Goal: Task Accomplishment & Management: Manage account settings

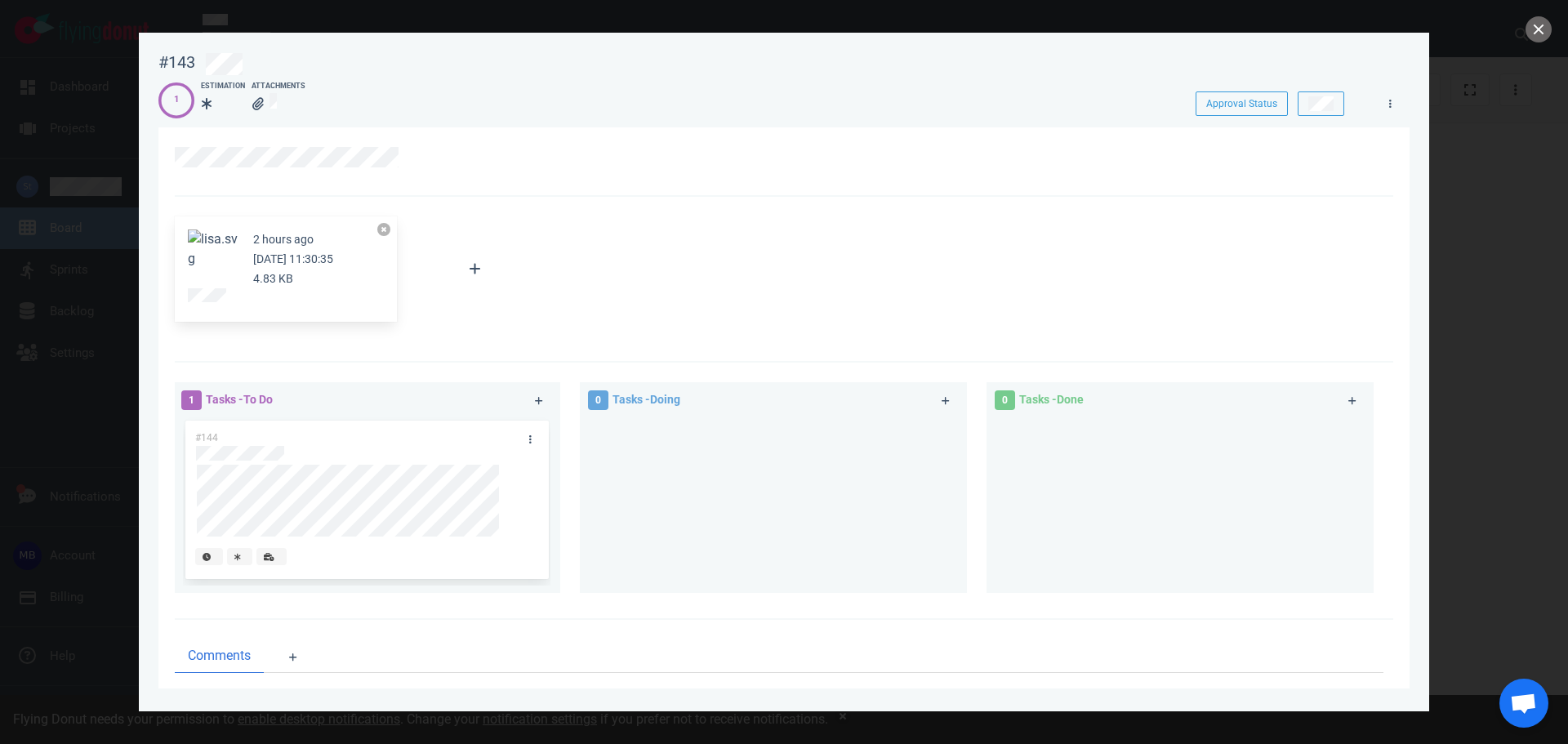
click at [383, 233] on button at bounding box center [384, 229] width 13 height 13
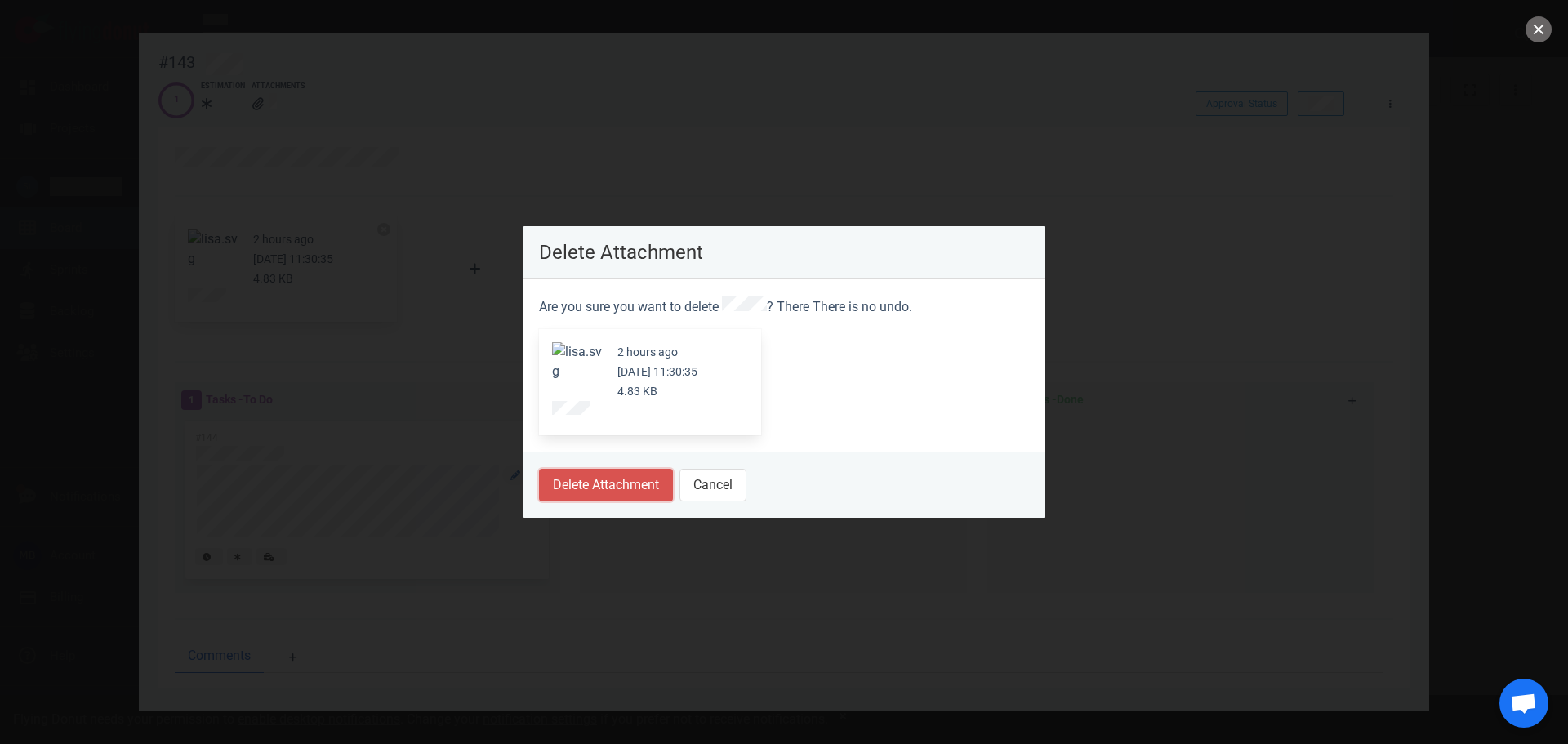
drag, startPoint x: 621, startPoint y: 489, endPoint x: 532, endPoint y: 482, distance: 89.3
click at [621, 490] on button "Delete Attachment" at bounding box center [605, 485] width 134 height 33
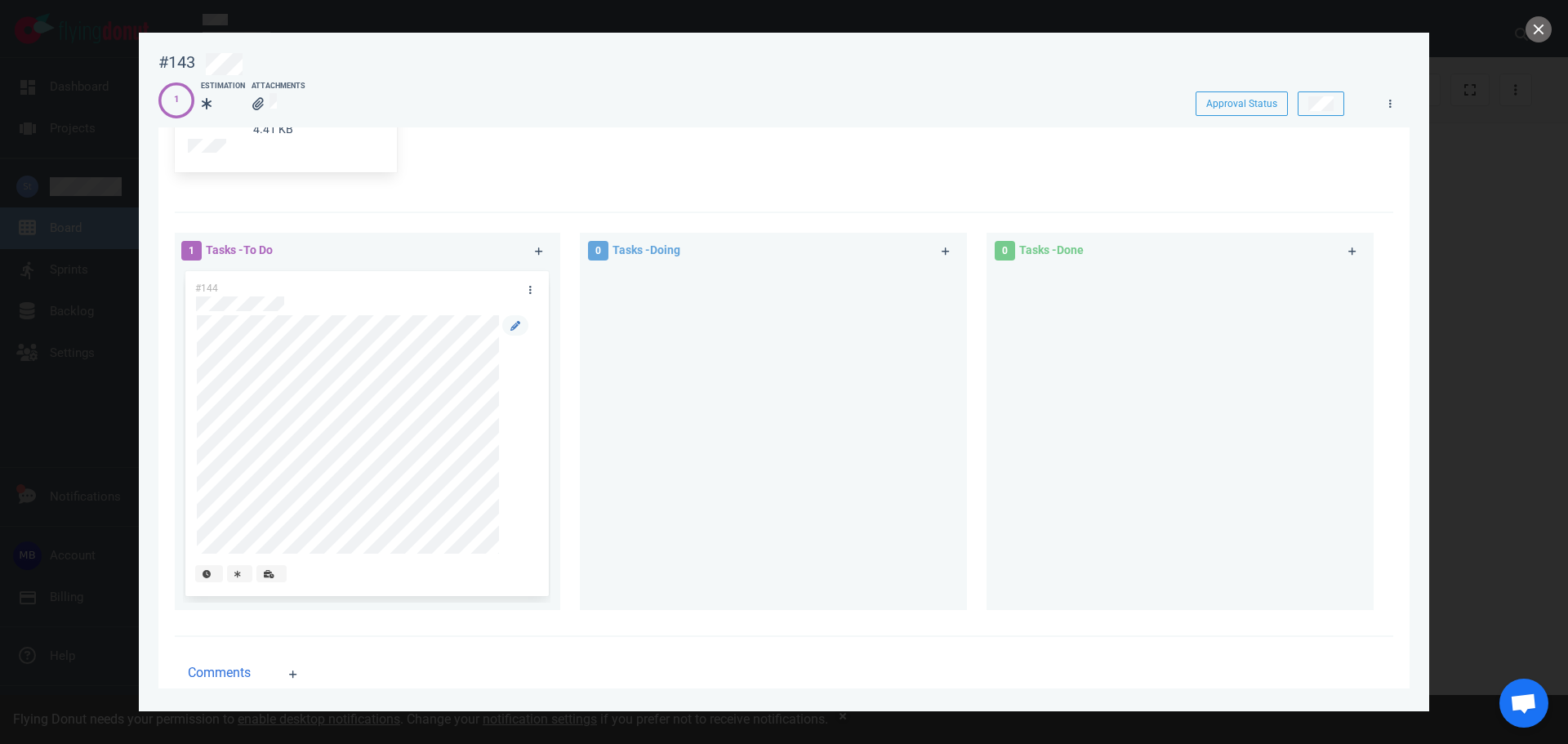
scroll to position [163, 0]
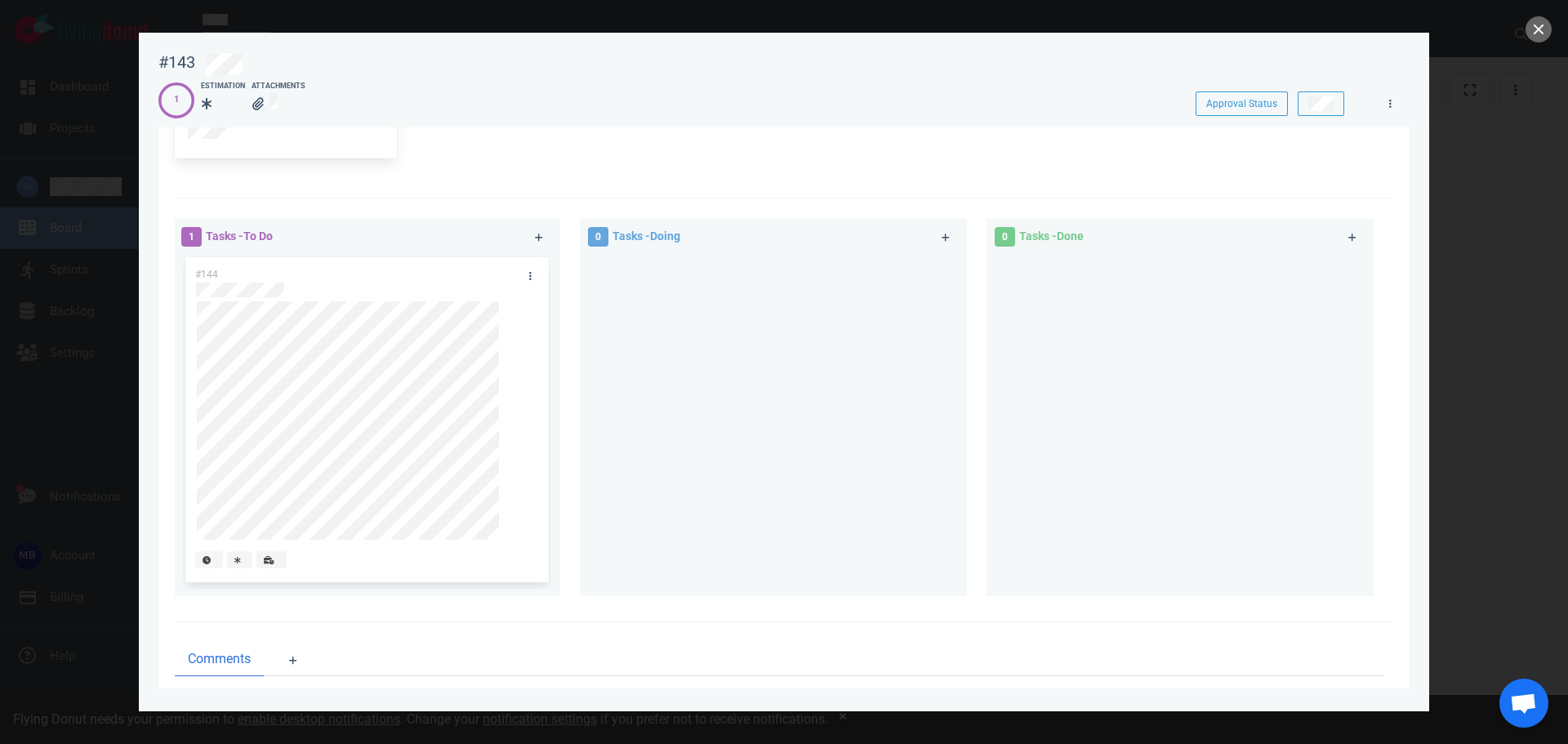
click at [195, 395] on div "#144" at bounding box center [366, 420] width 343 height 325
click at [193, 476] on div "#144" at bounding box center [366, 420] width 363 height 325
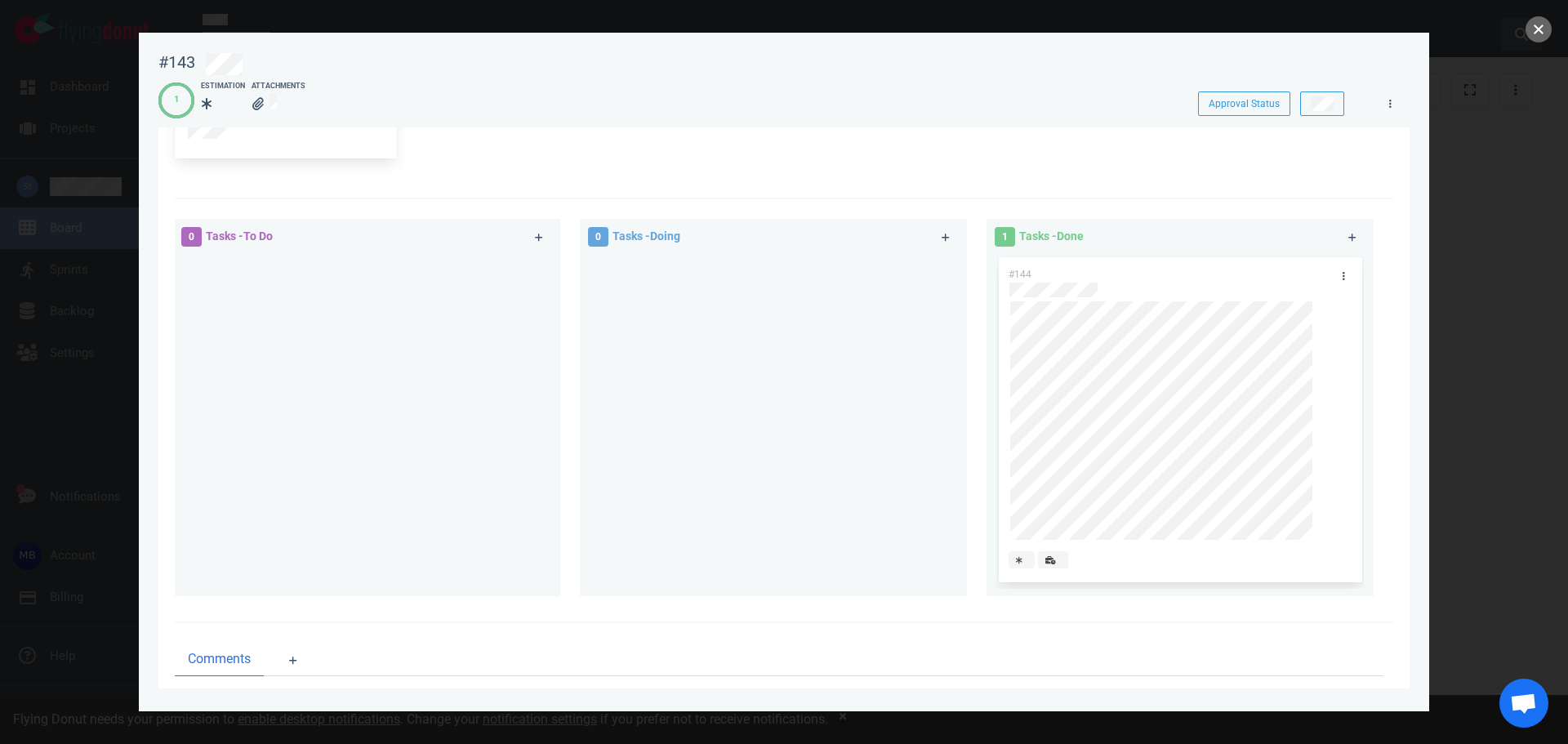
click at [1540, 25] on button "close" at bounding box center [1538, 29] width 26 height 26
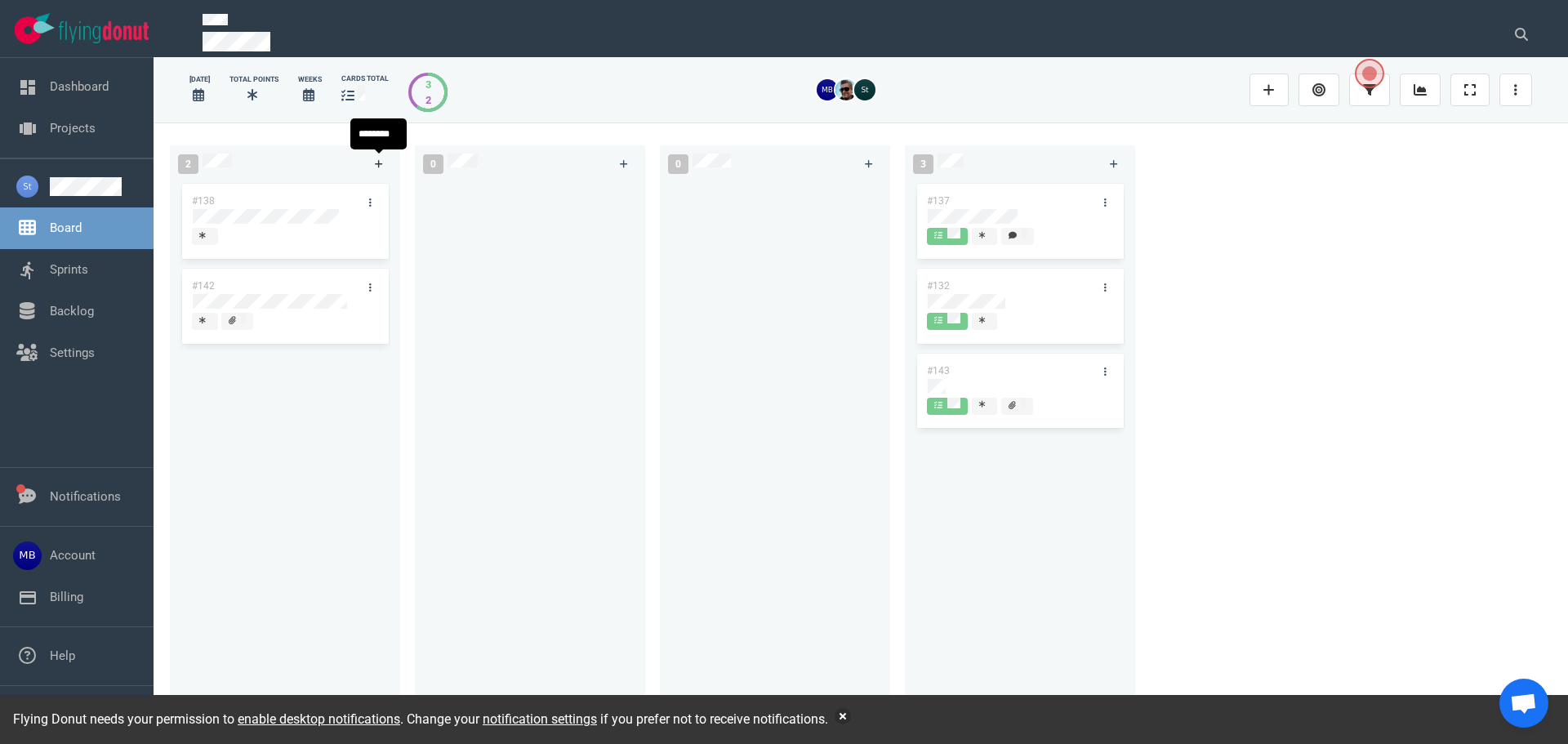
click at [369, 164] on link at bounding box center [378, 163] width 26 height 20
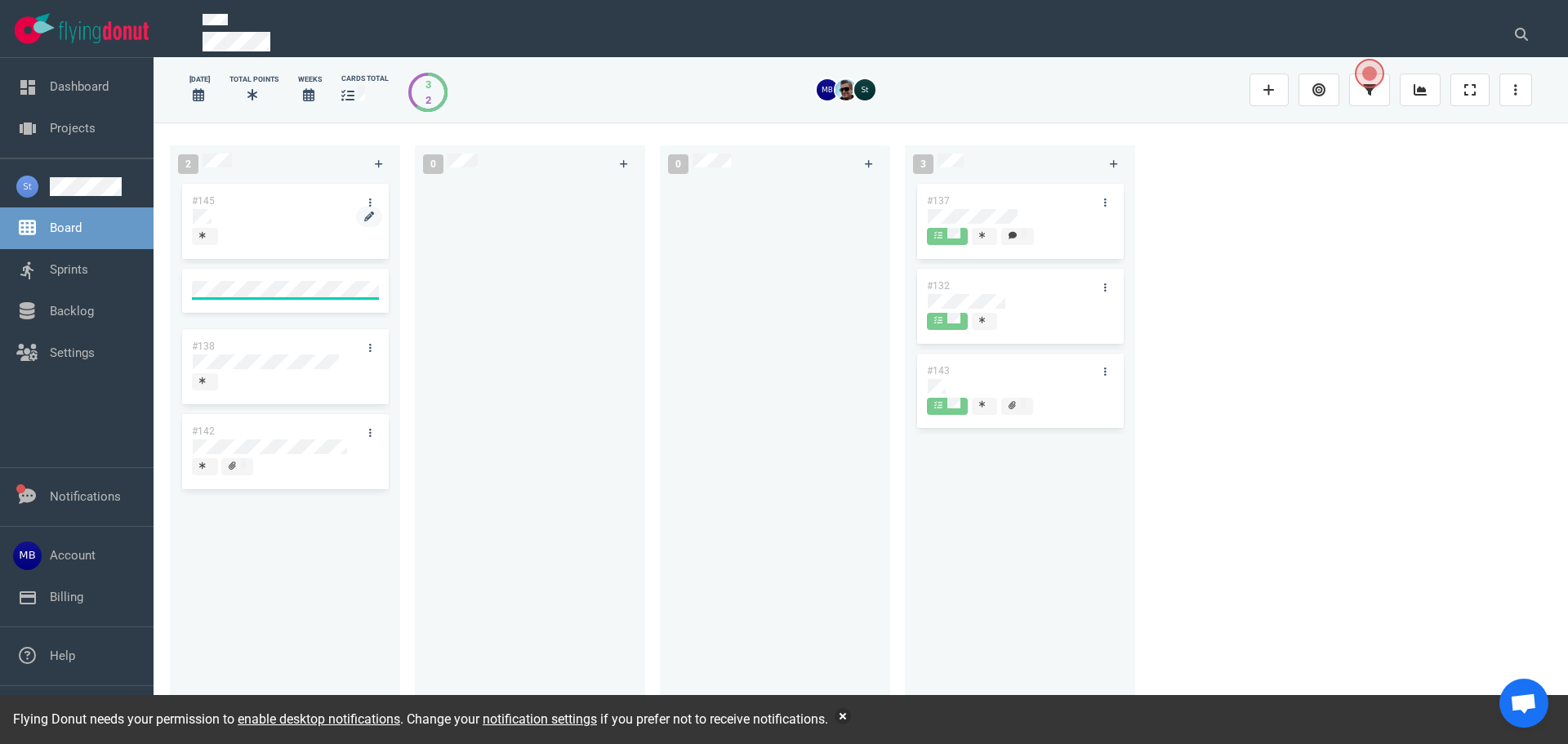
click at [247, 220] on div at bounding box center [284, 217] width 184 height 15
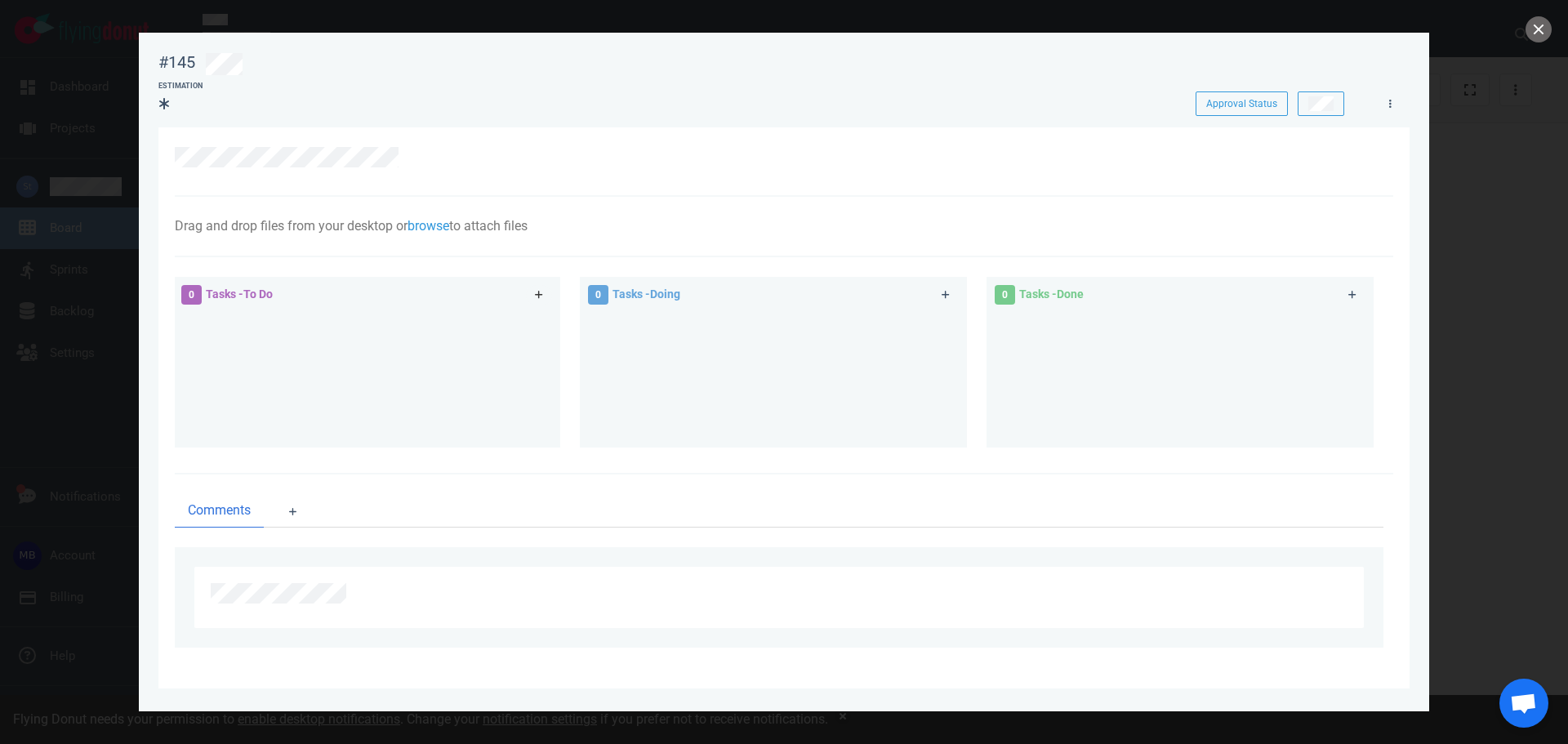
click at [535, 291] on icon at bounding box center [539, 295] width 9 height 10
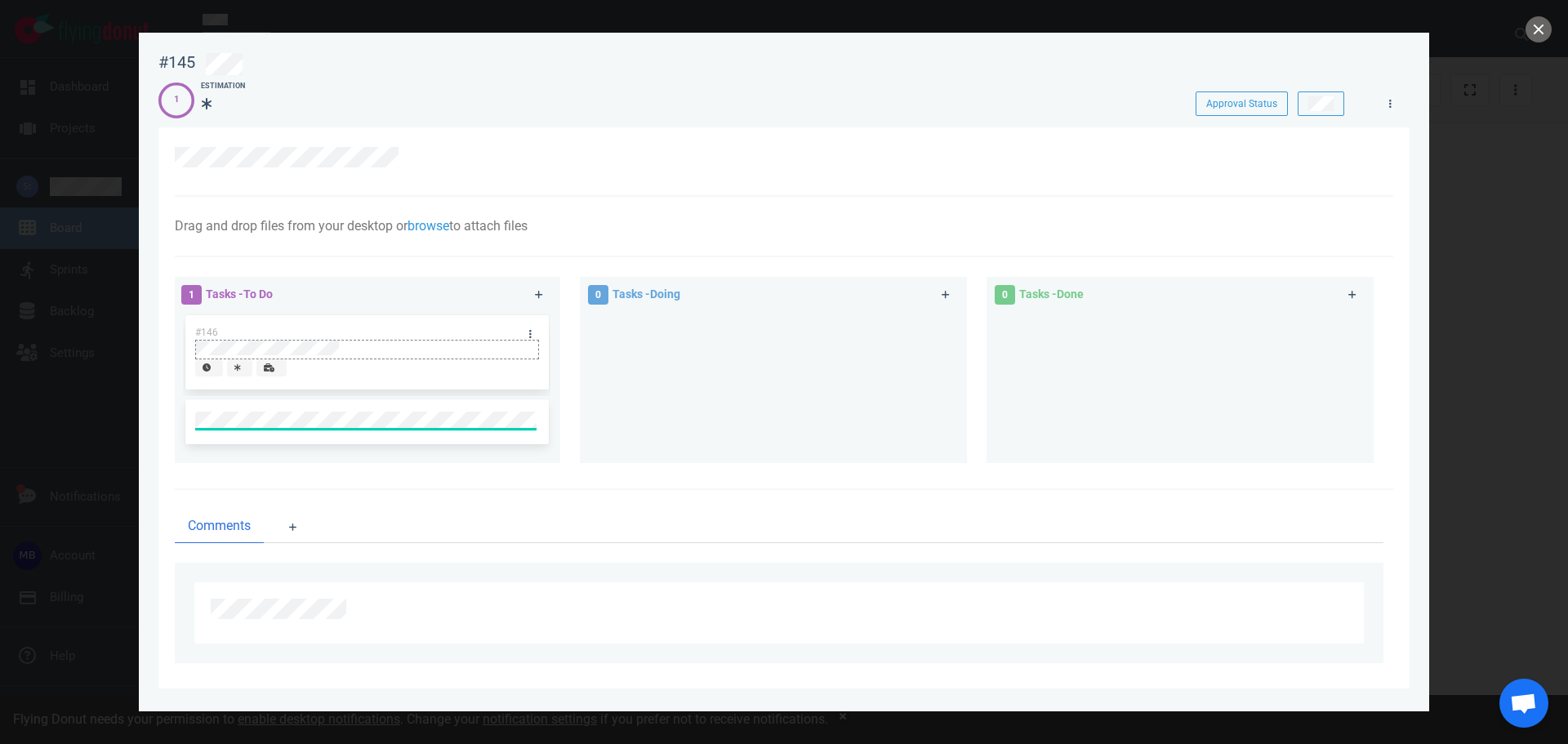
click at [375, 350] on div at bounding box center [366, 348] width 341 height 15
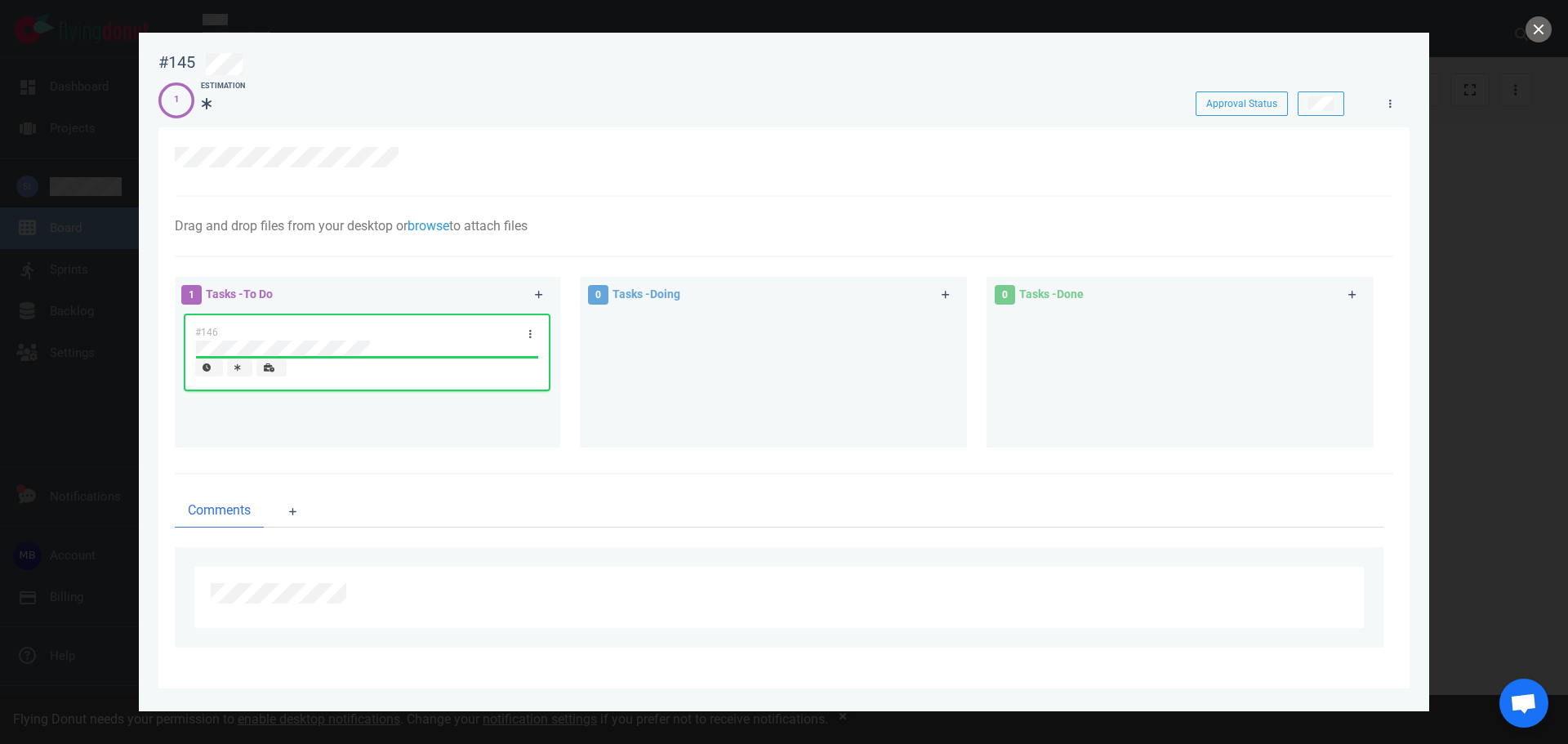
click at [303, 418] on div "#146" at bounding box center [366, 373] width 368 height 123
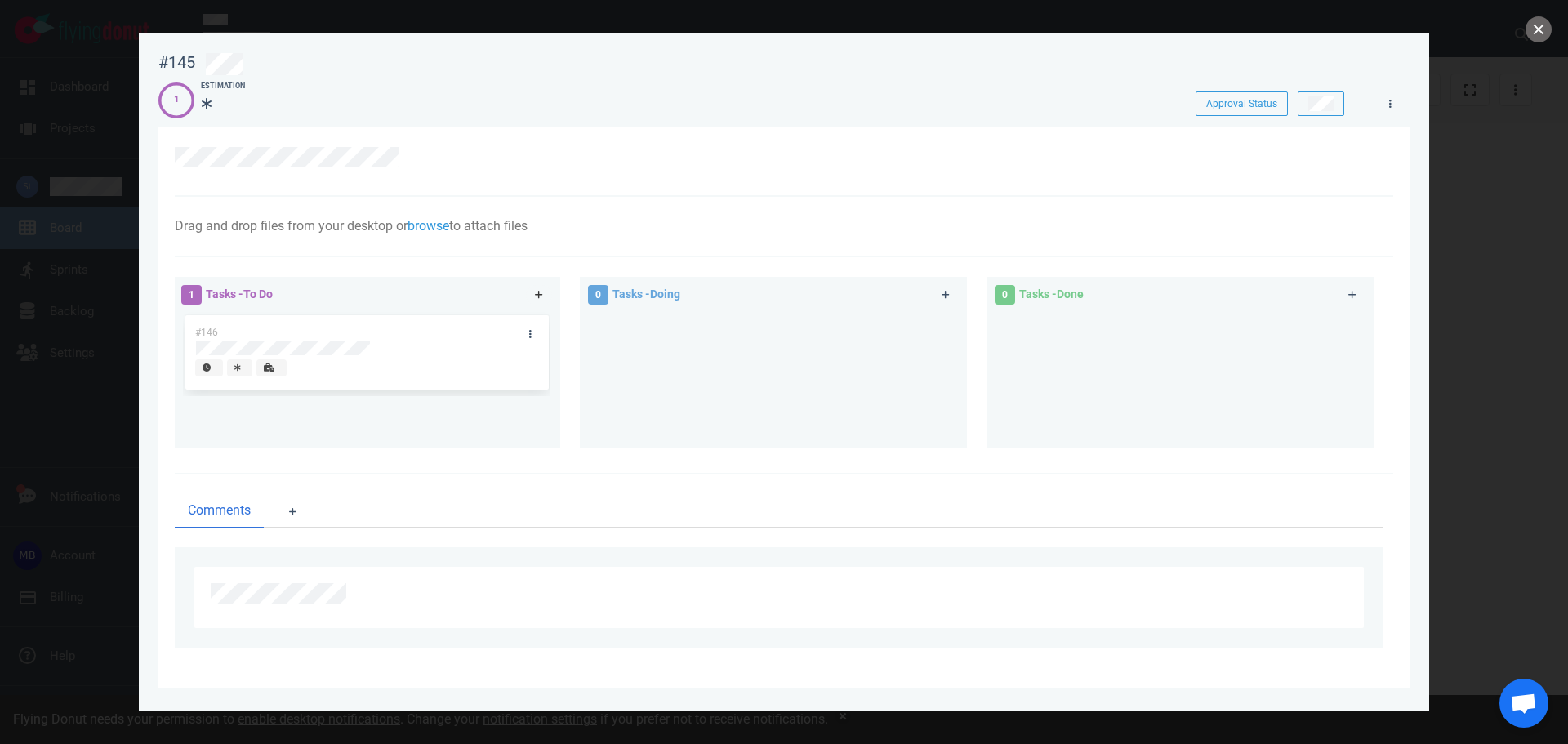
click at [542, 294] on icon at bounding box center [539, 295] width 9 height 10
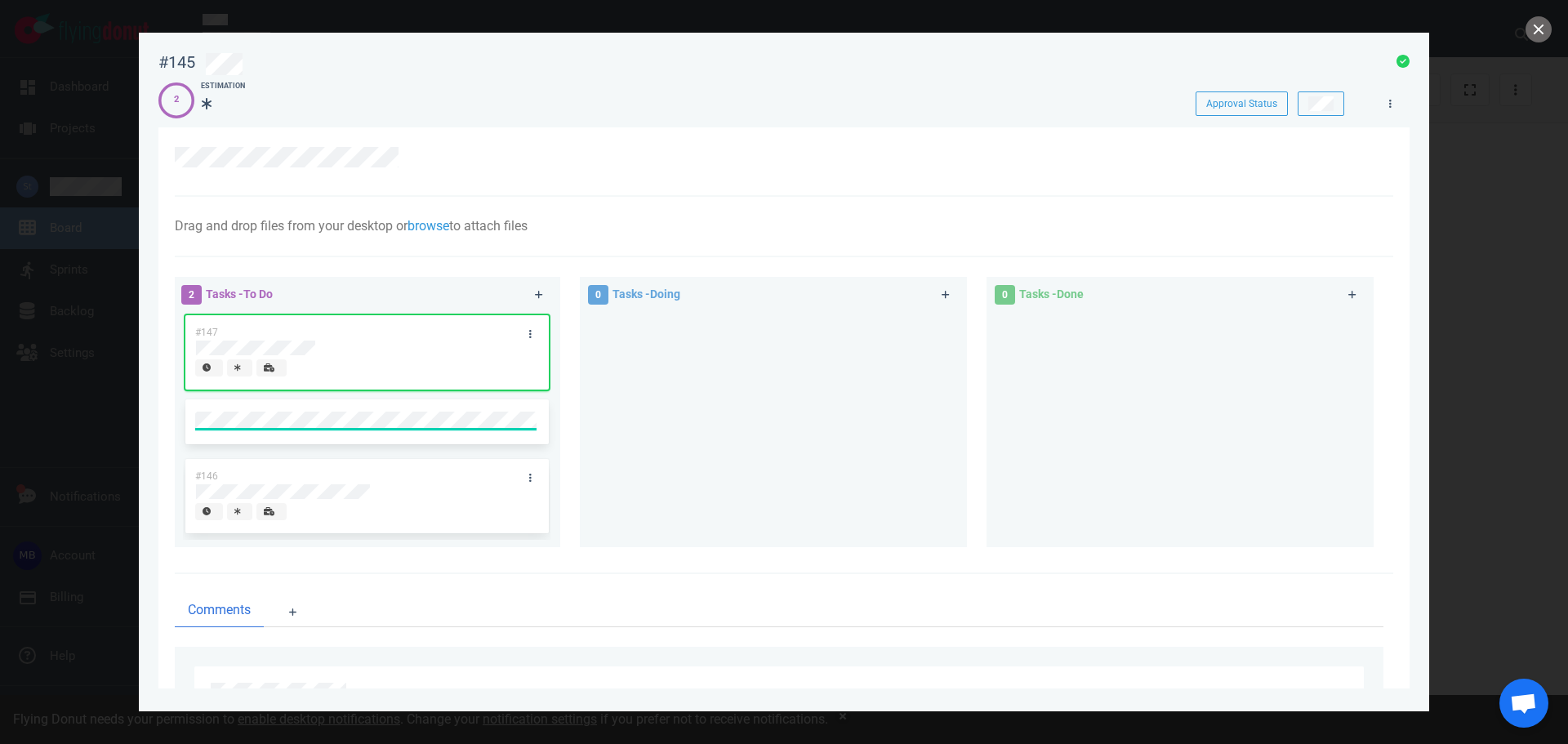
click at [341, 337] on div "#147" at bounding box center [351, 332] width 332 height 34
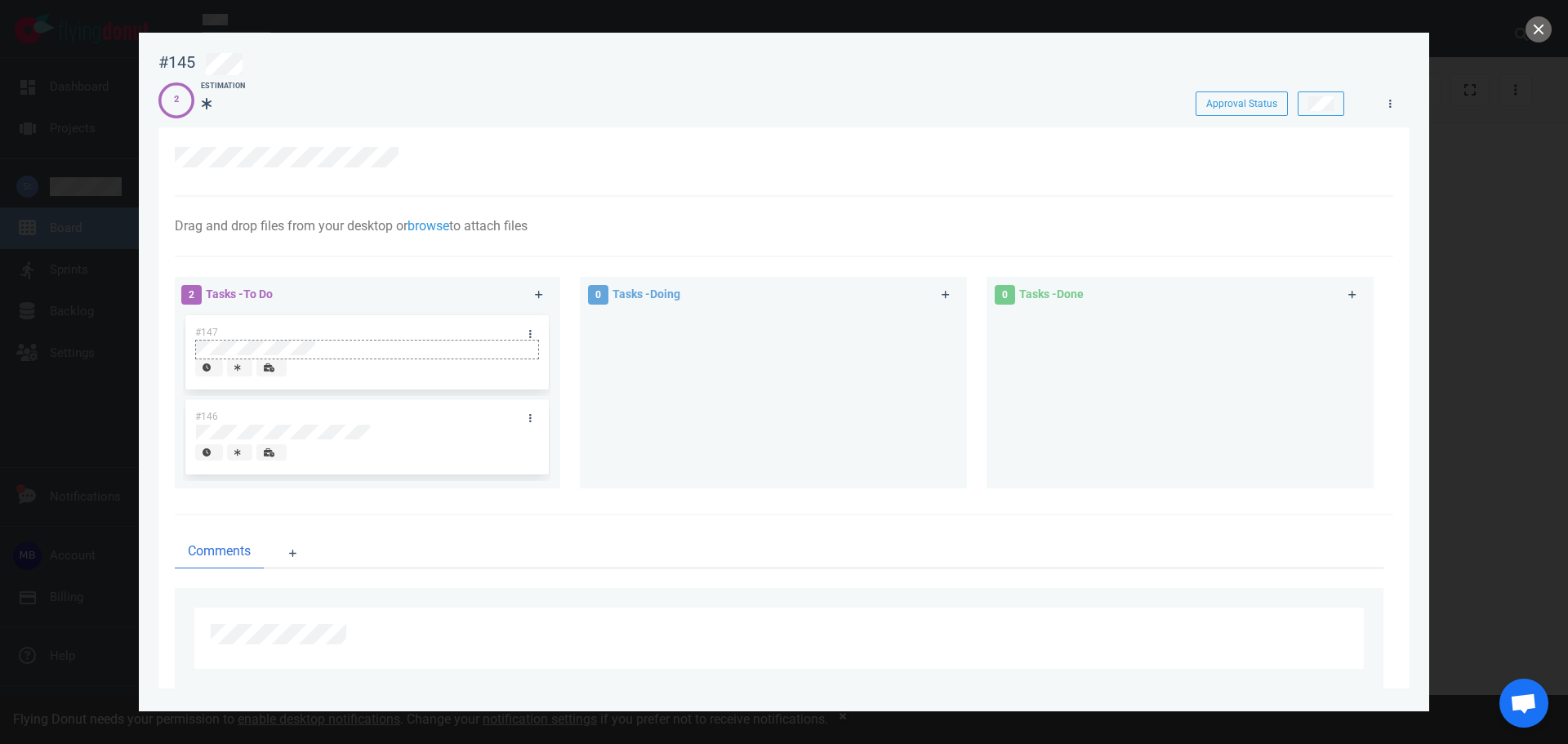
click at [348, 350] on div at bounding box center [366, 348] width 341 height 15
click at [835, 415] on div at bounding box center [773, 394] width 368 height 164
click at [1544, 27] on button "close" at bounding box center [1538, 29] width 26 height 26
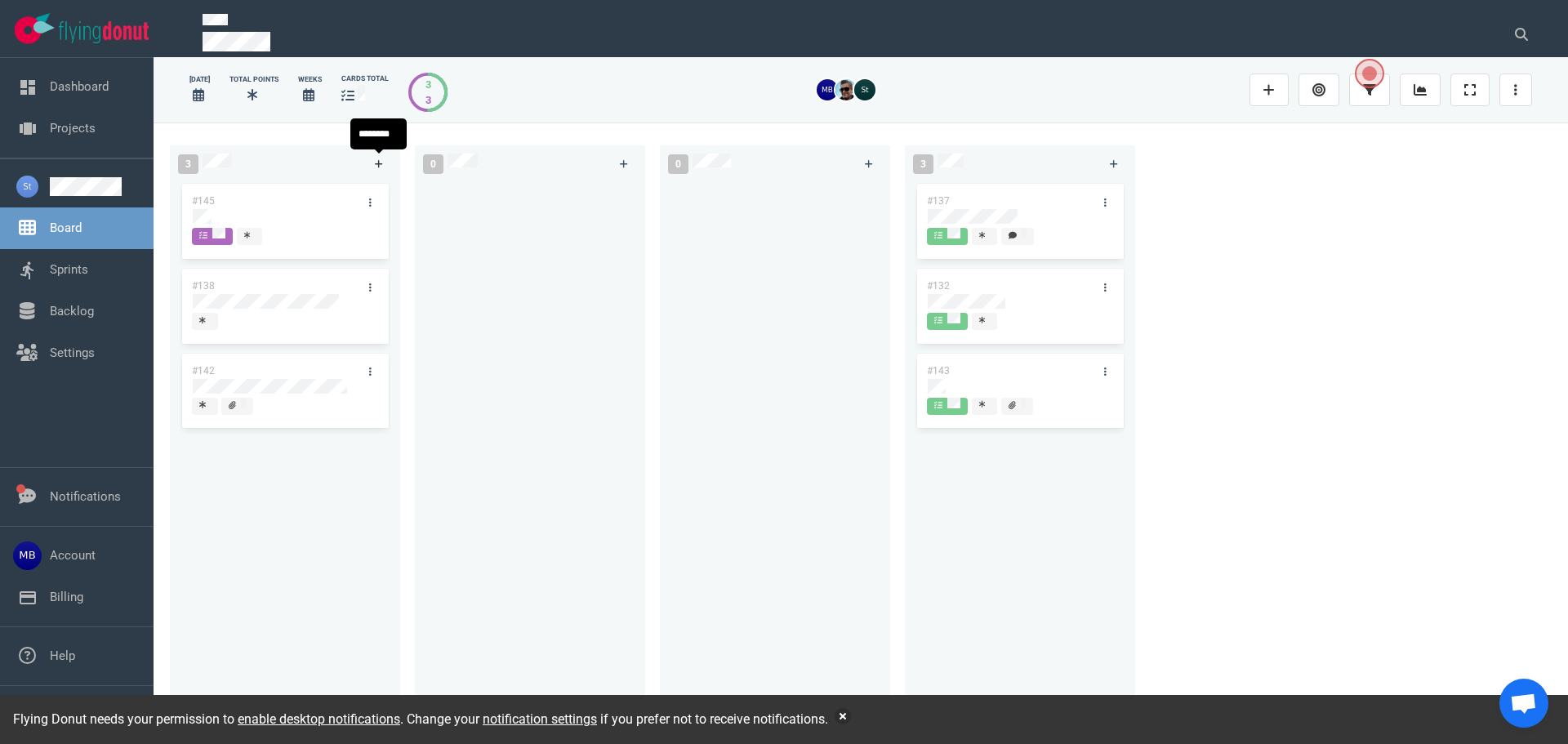
click at [376, 162] on icon at bounding box center [379, 164] width 9 height 10
click at [266, 215] on div at bounding box center [284, 217] width 184 height 15
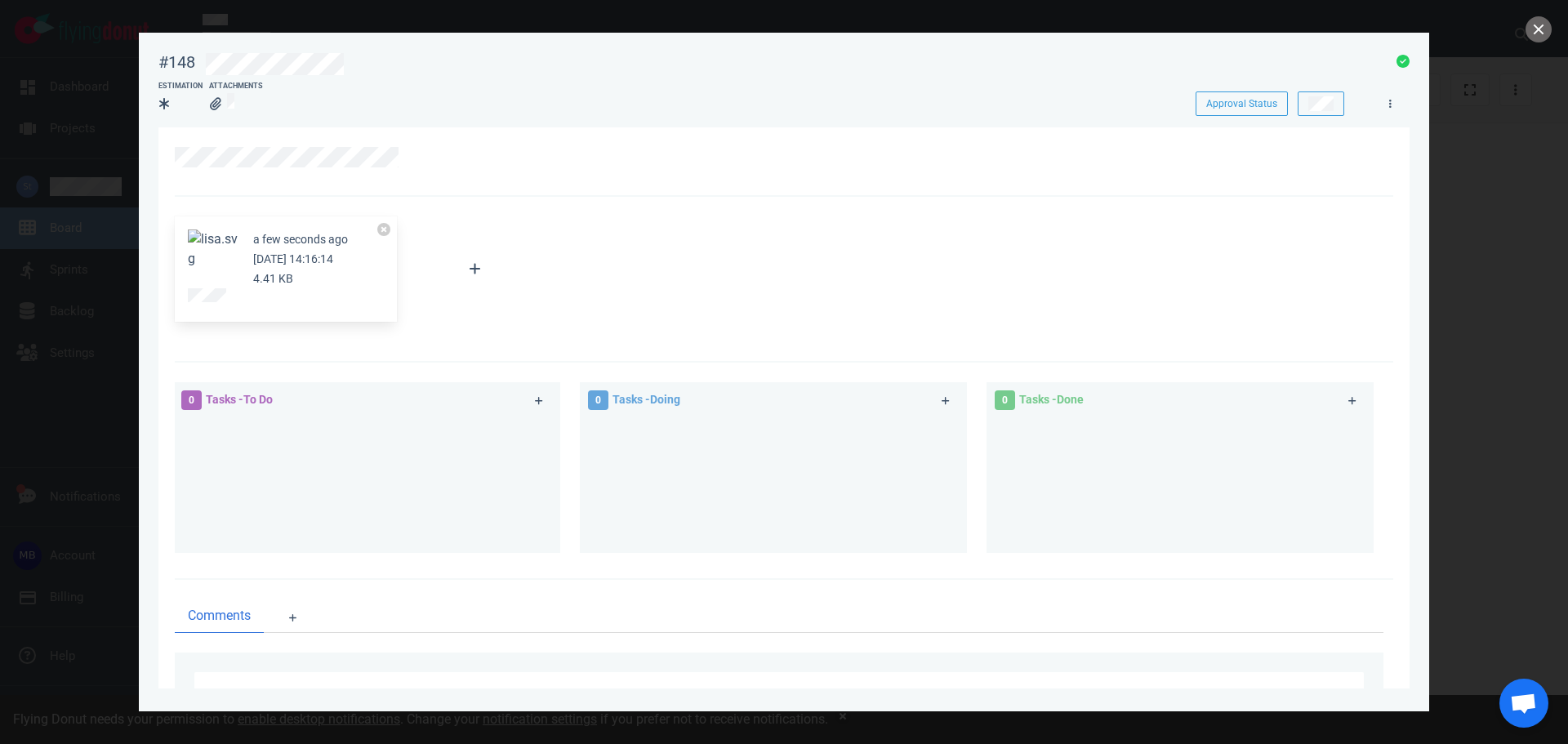
click at [559, 301] on div "a few seconds ago [DATE] 14:16:14 4.41 KB" at bounding box center [779, 269] width 1228 height 126
click at [1537, 23] on button "close" at bounding box center [1538, 29] width 26 height 26
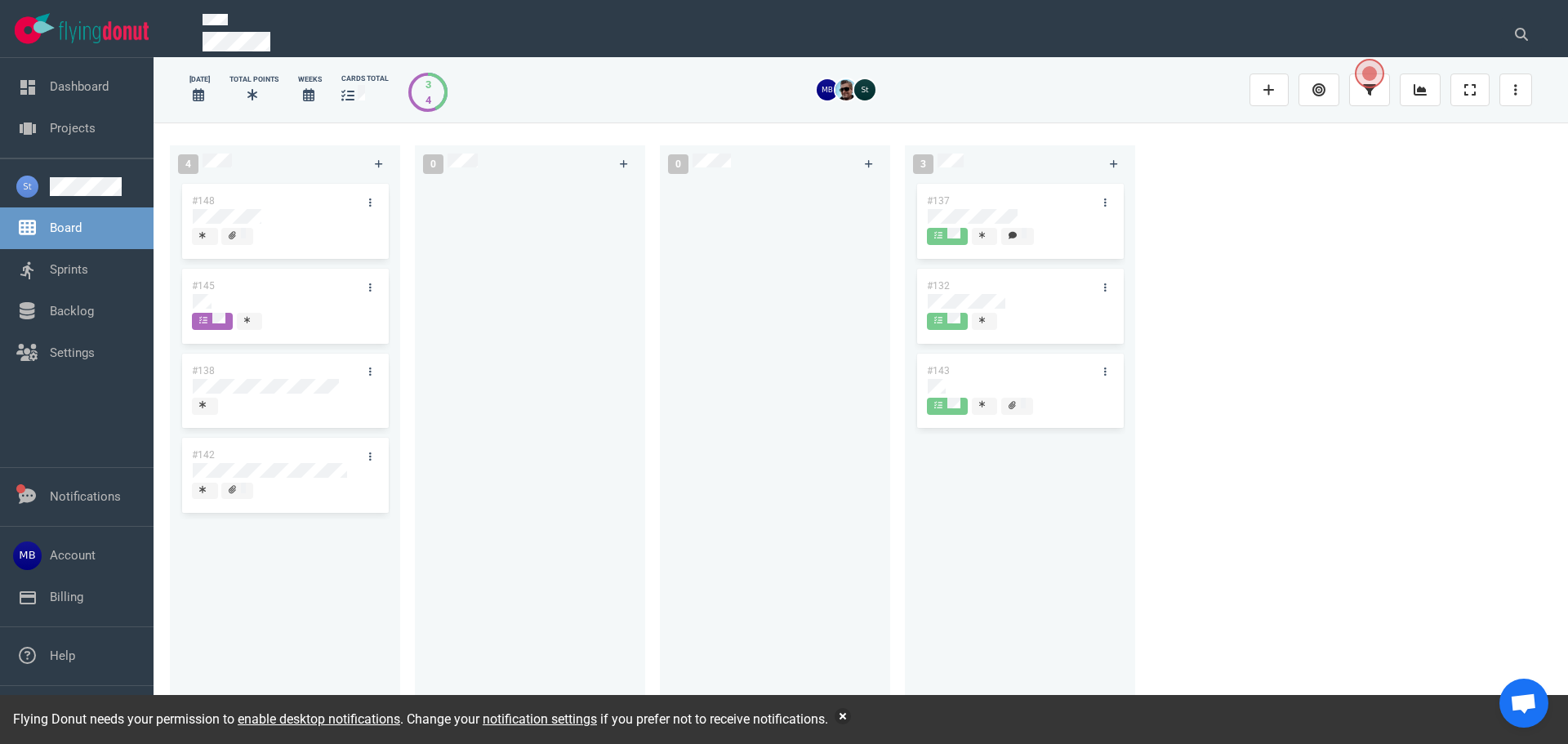
click at [524, 387] on div at bounding box center [529, 445] width 211 height 529
